Goal: Task Accomplishment & Management: Manage account settings

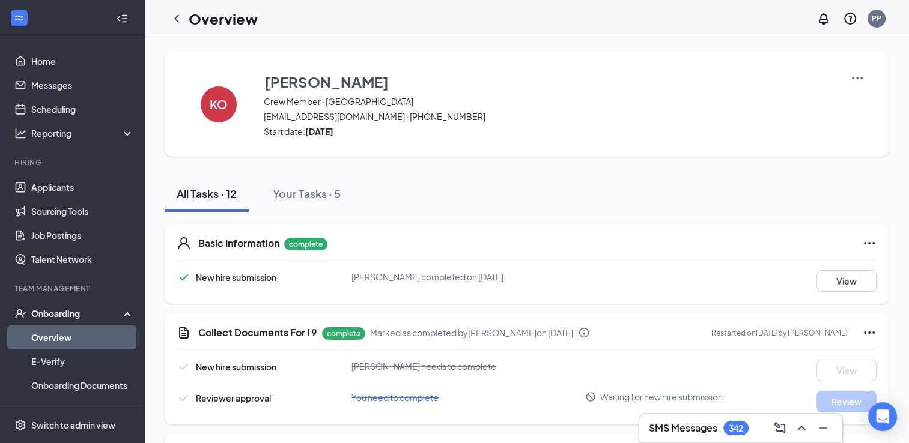
click at [42, 312] on div "Onboarding" at bounding box center [77, 313] width 92 height 12
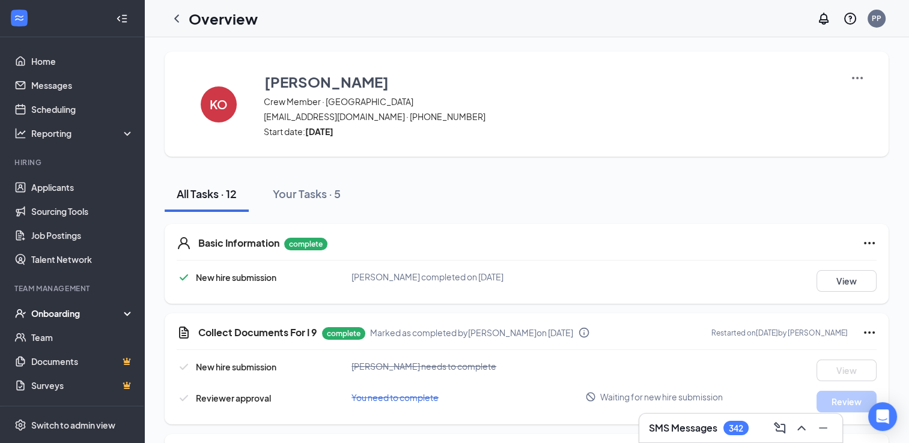
click at [46, 320] on div "Onboarding" at bounding box center [72, 313] width 144 height 24
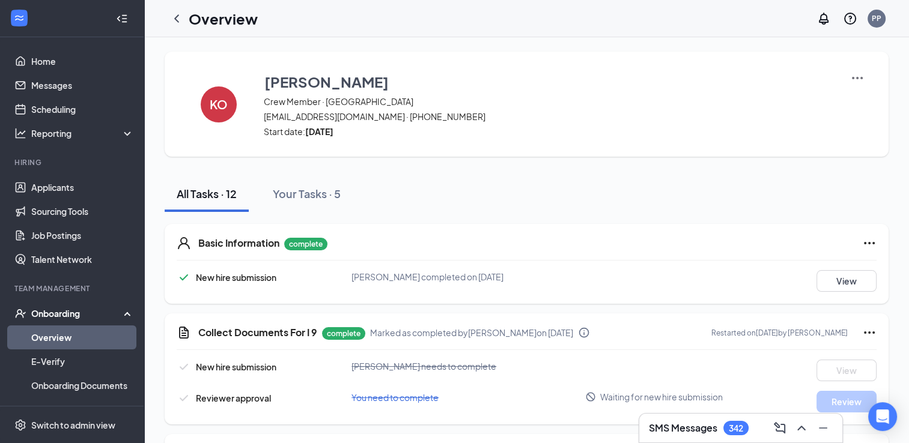
click at [46, 340] on link "Overview" at bounding box center [82, 337] width 103 height 24
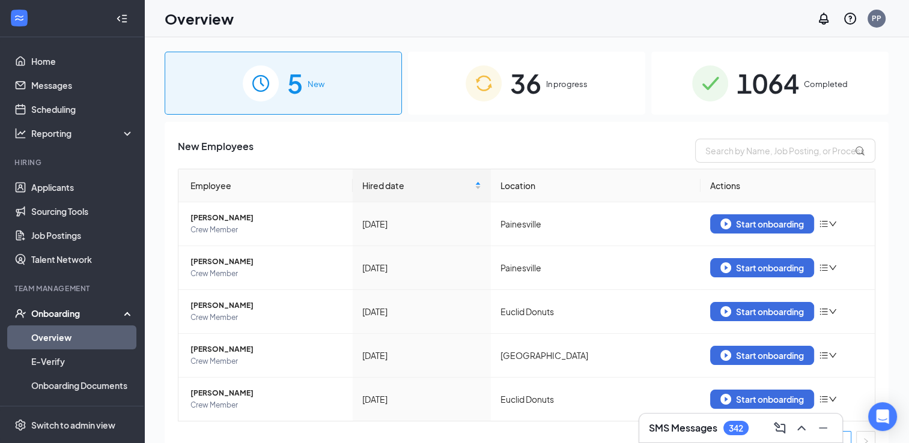
click at [511, 91] on span "36" at bounding box center [525, 82] width 31 height 41
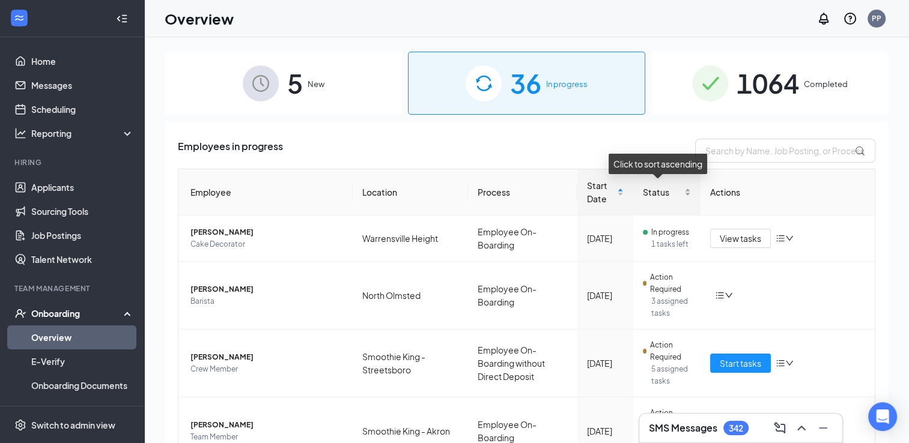
click at [653, 195] on span "Status" at bounding box center [662, 192] width 39 height 13
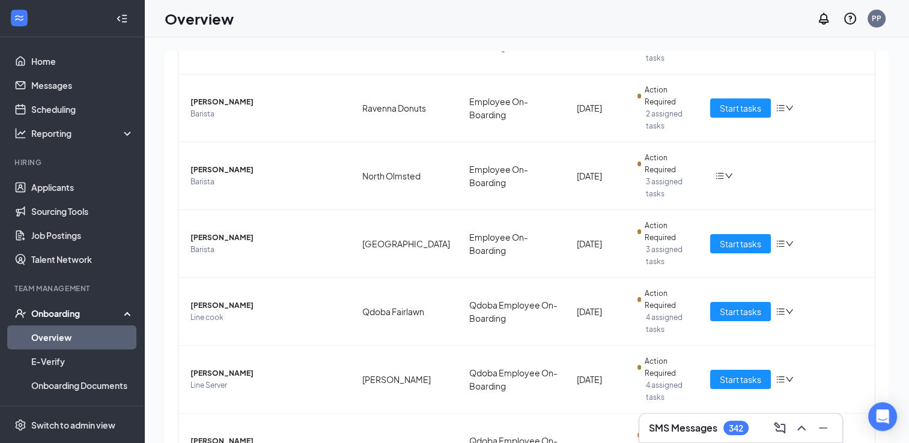
scroll to position [393, 0]
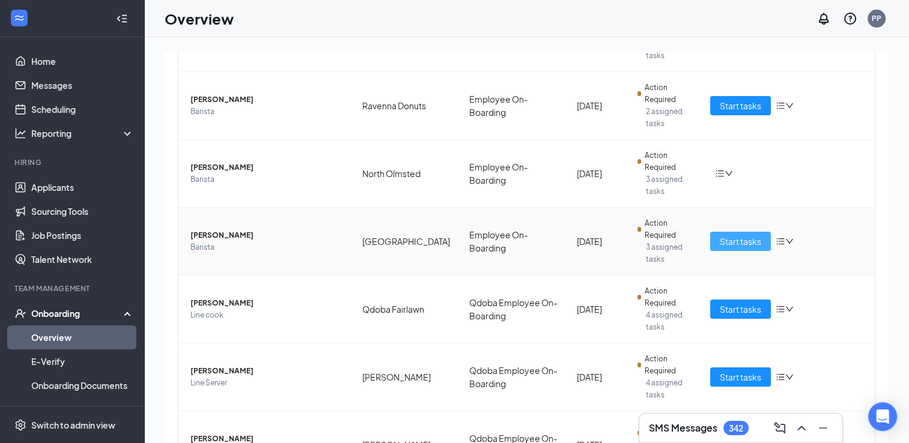
click at [728, 235] on span "Start tasks" at bounding box center [739, 241] width 41 height 13
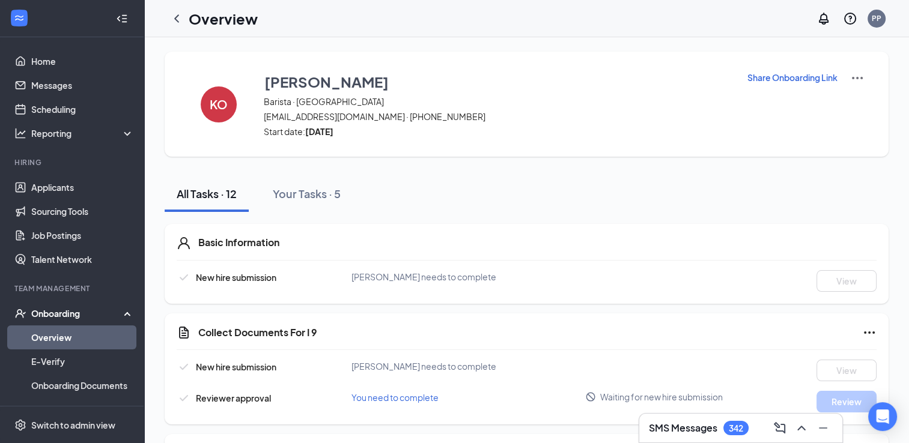
click at [781, 76] on p "Share Onboarding Link" at bounding box center [792, 77] width 90 height 12
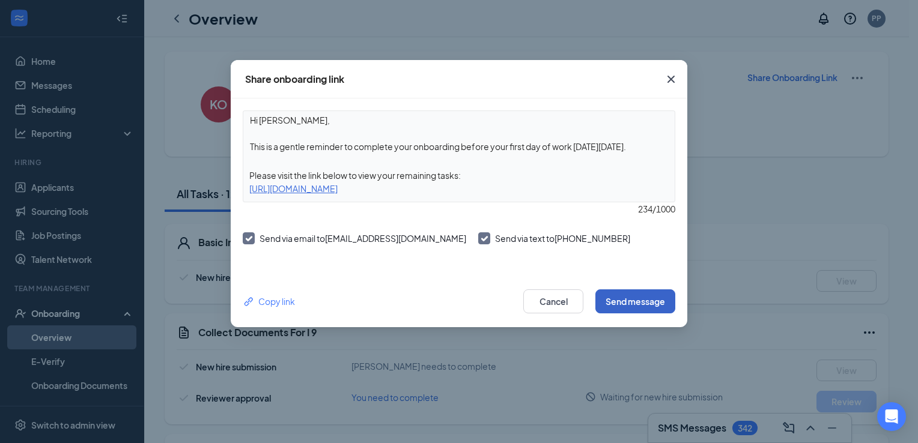
click at [627, 301] on button "Send message" at bounding box center [635, 301] width 80 height 24
